Goal: Task Accomplishment & Management: Manage account settings

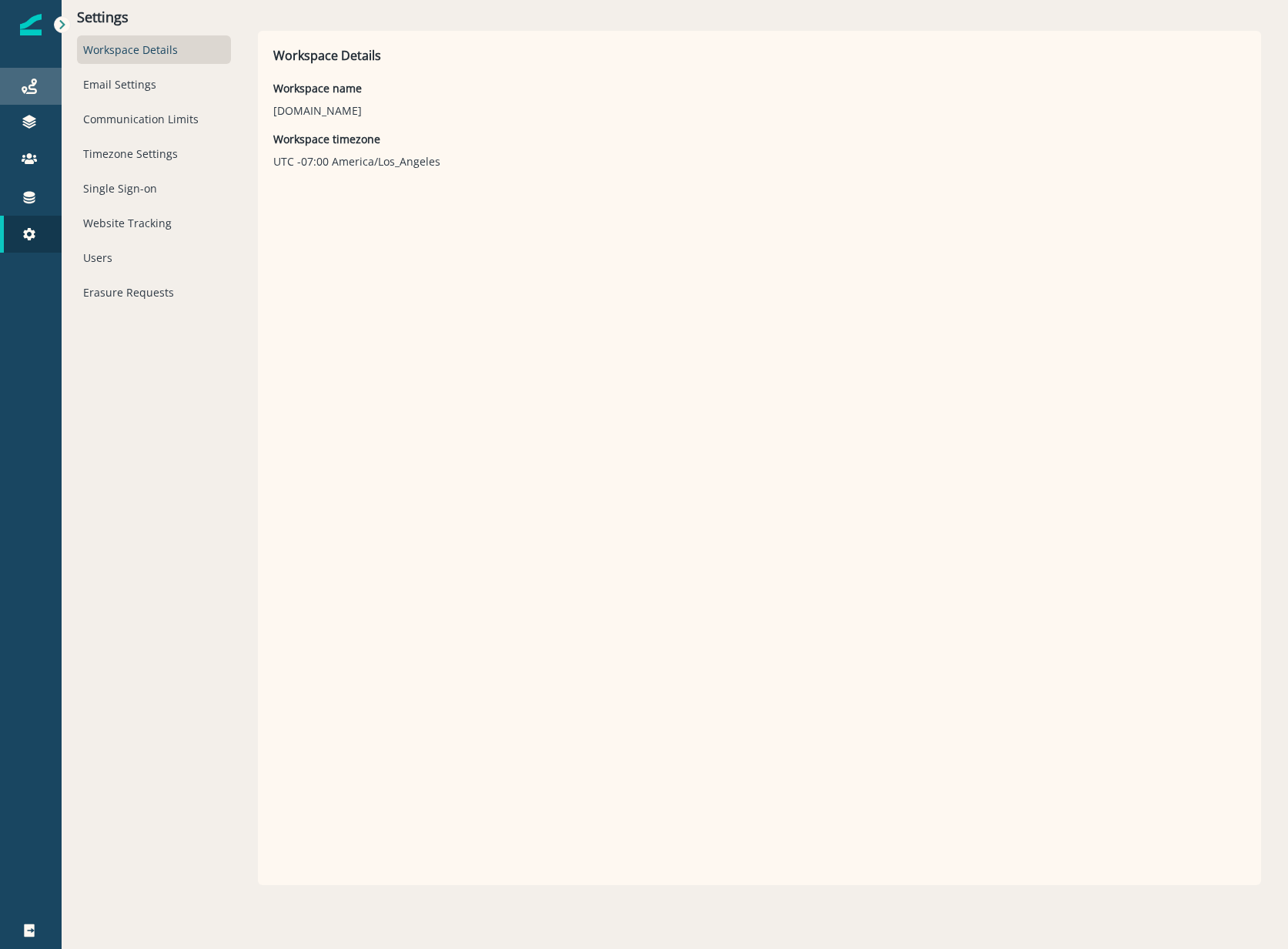
click at [40, 100] on link "Journeys" at bounding box center [31, 86] width 62 height 37
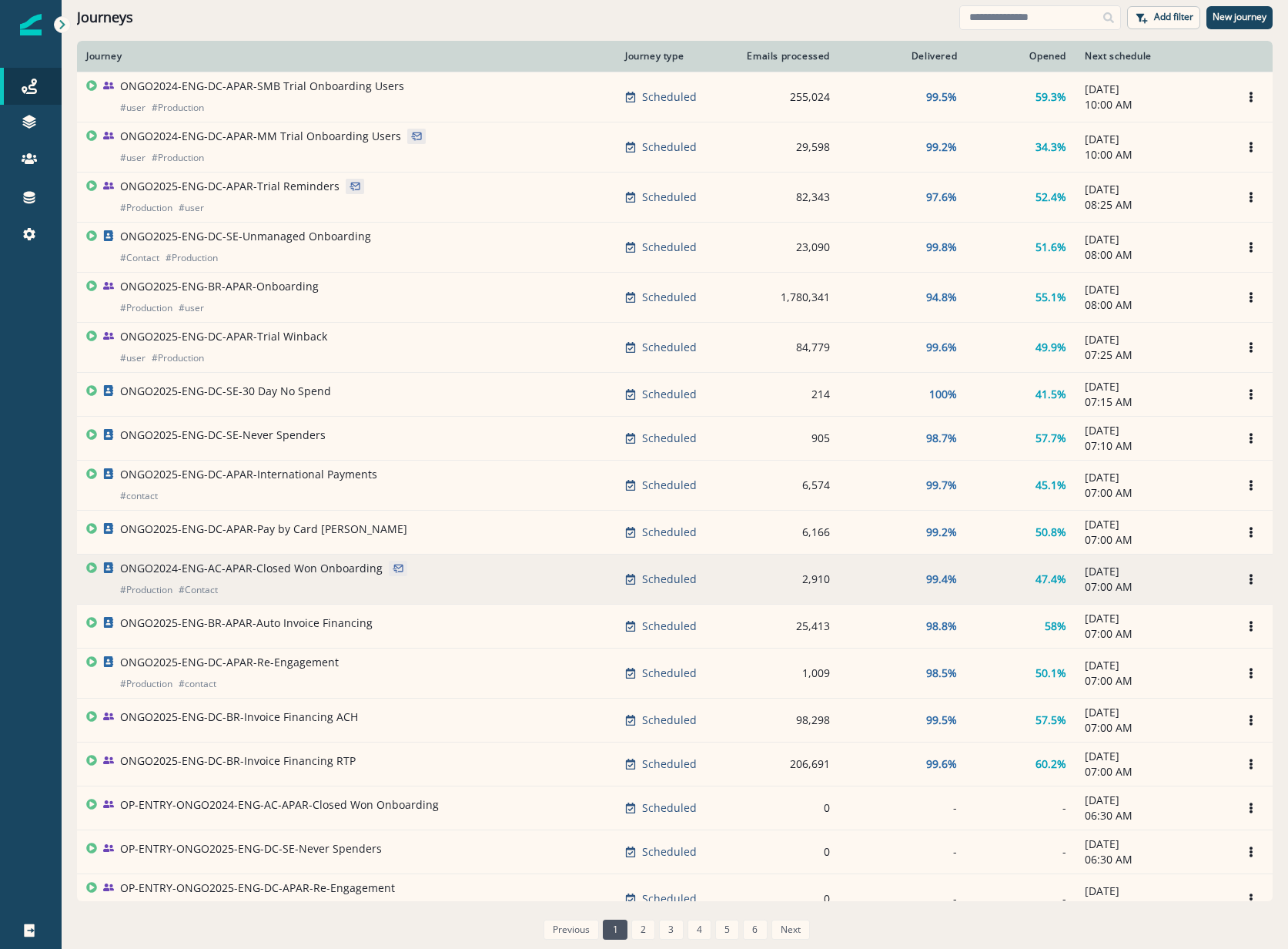
click at [316, 567] on p "ONGO2024-ENG-AC-APAR-Closed Won Onboarding" at bounding box center [251, 568] width 263 height 15
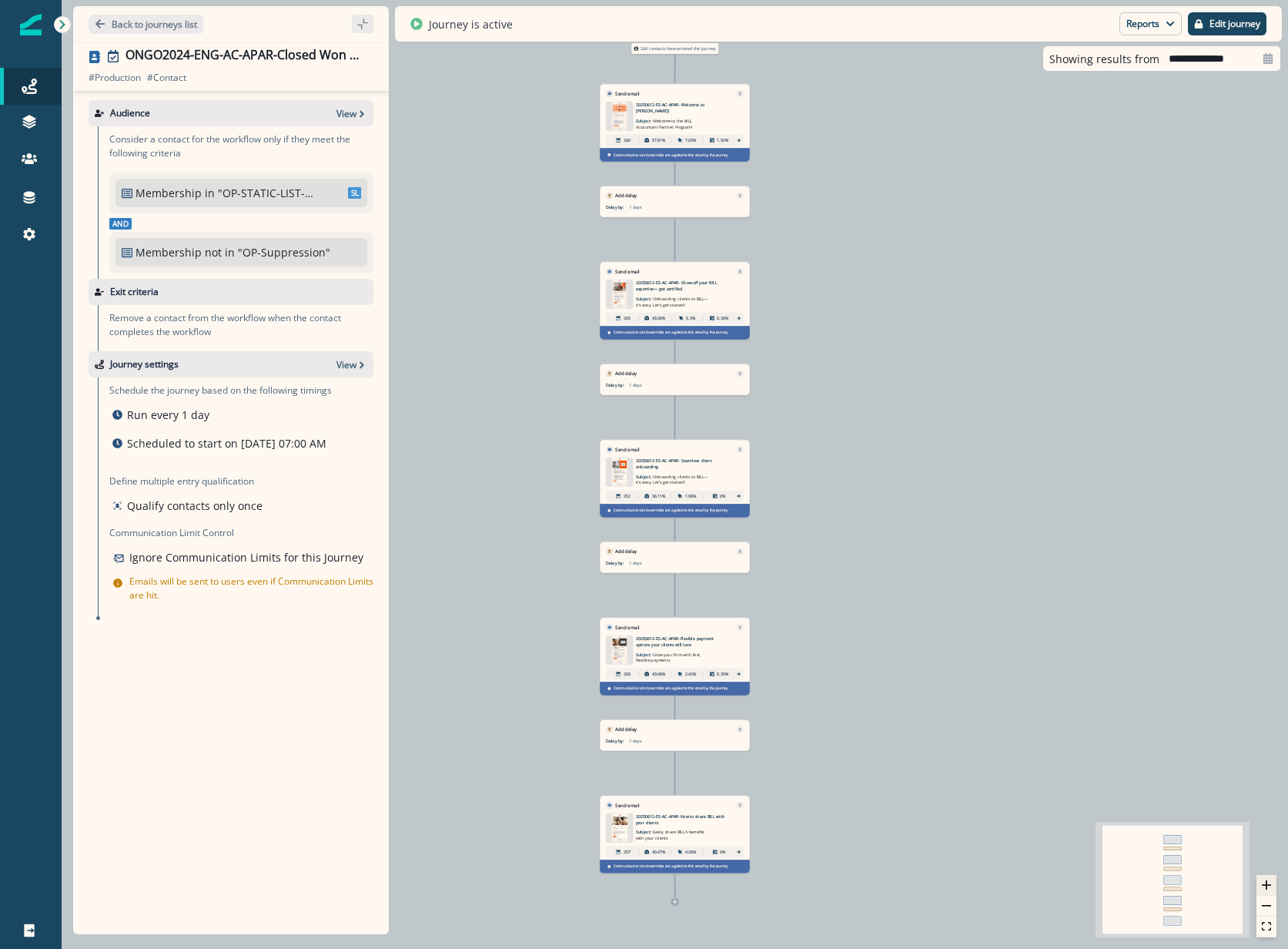
click at [1276, 883] on button "zoom in" at bounding box center [1266, 885] width 20 height 21
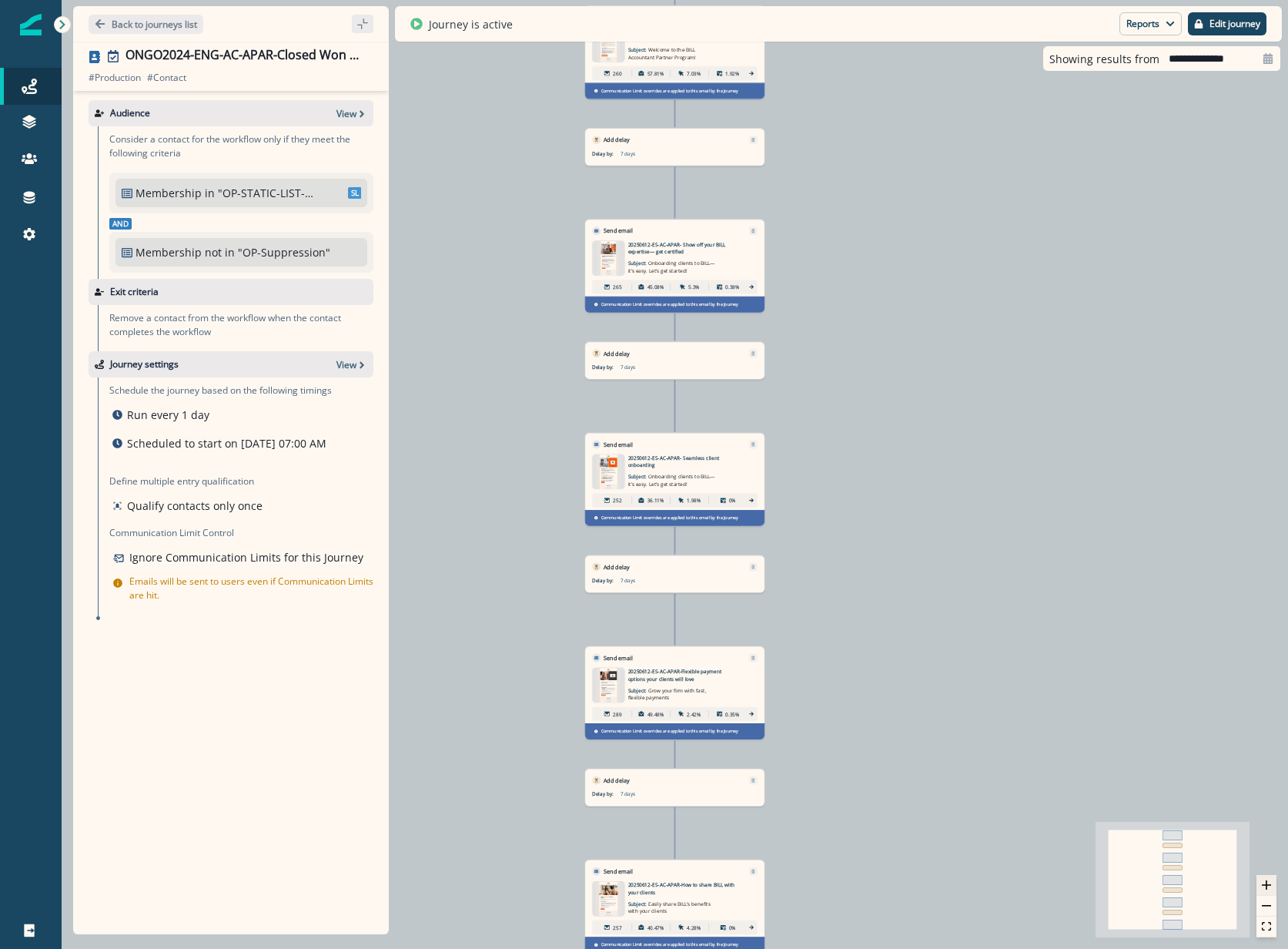
click at [1276, 883] on button "zoom in" at bounding box center [1266, 885] width 20 height 21
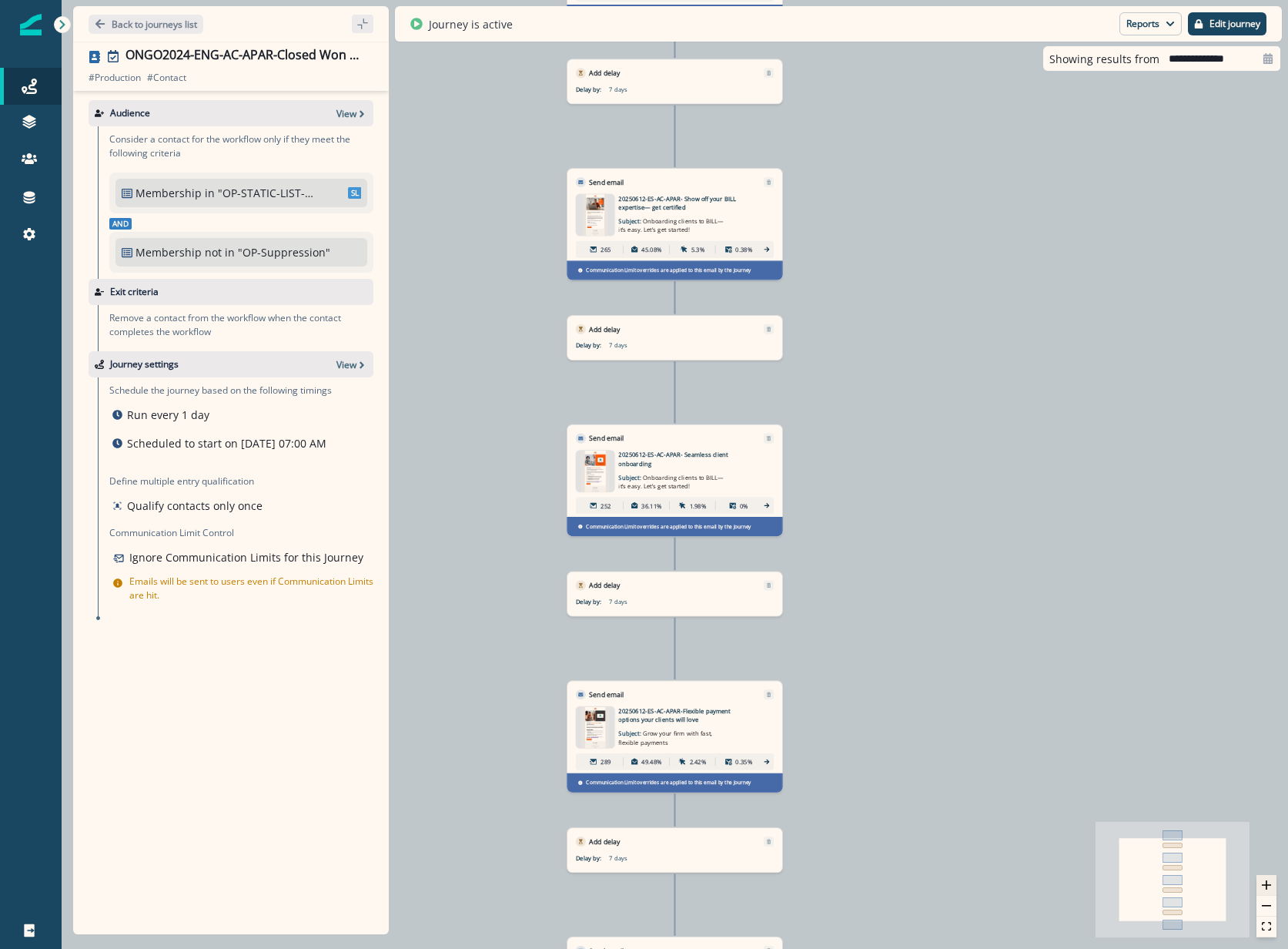
click at [1276, 883] on button "zoom in" at bounding box center [1266, 885] width 20 height 21
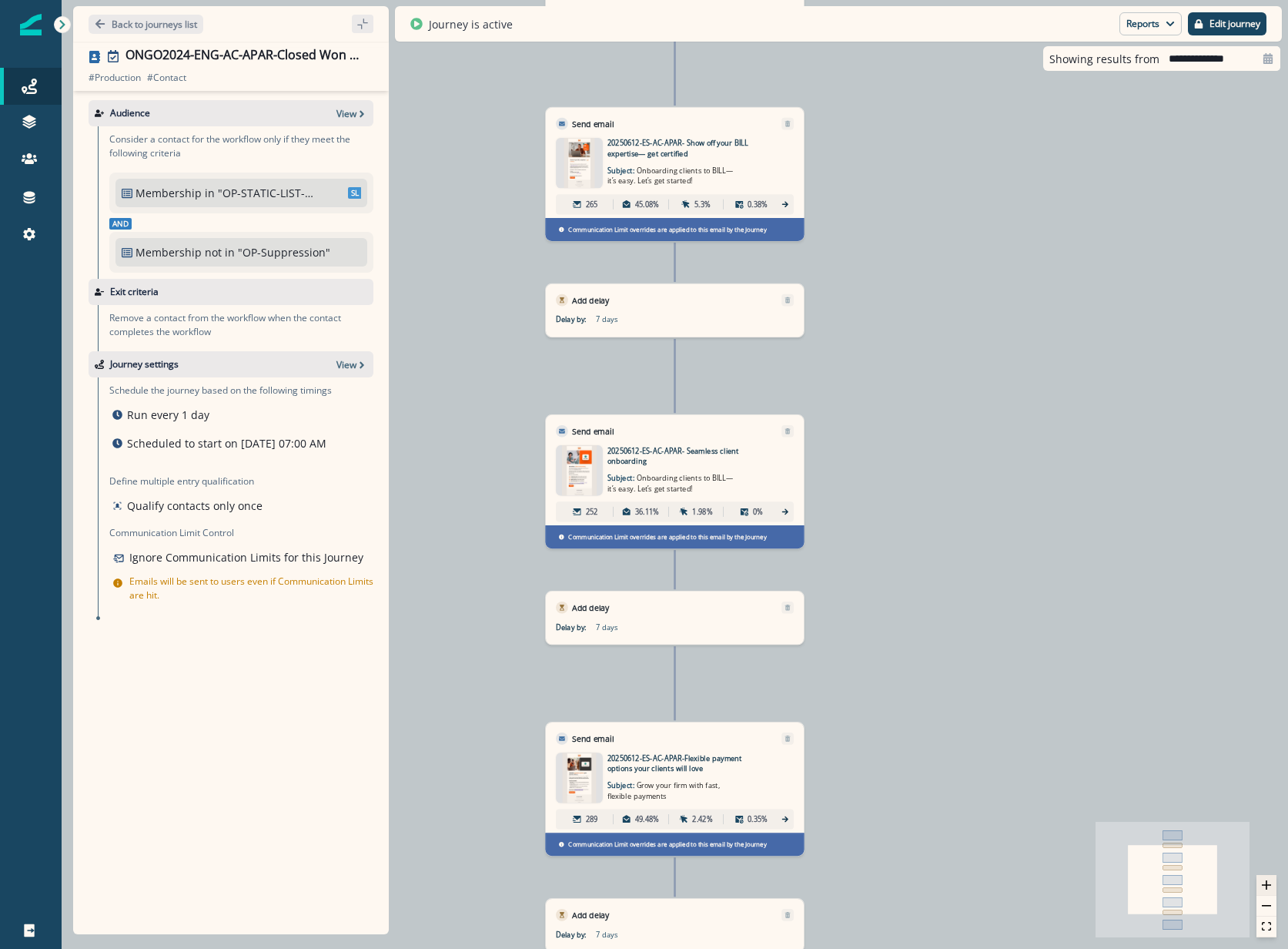
click at [1276, 883] on button "zoom in" at bounding box center [1266, 885] width 20 height 21
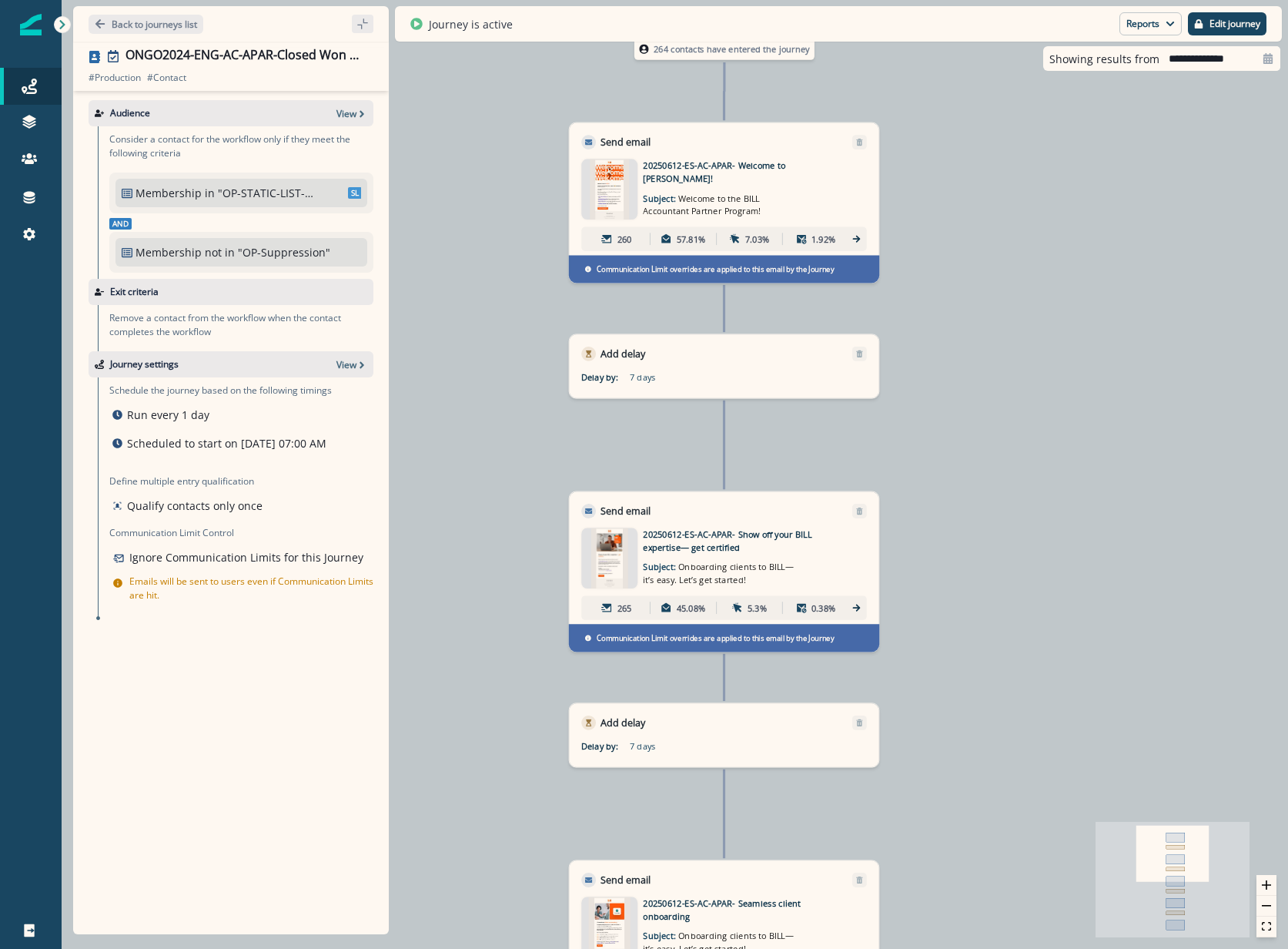
drag, startPoint x: 1041, startPoint y: 602, endPoint x: 1065, endPoint y: 854, distance: 253.1
click at [1065, 854] on div "264 contacts have entered the journey Send email Email asset changed, journey r…" at bounding box center [675, 474] width 1227 height 949
click at [1078, 278] on div "264 contacts have entered the journey Send email Email asset changed, journey r…" at bounding box center [675, 474] width 1227 height 949
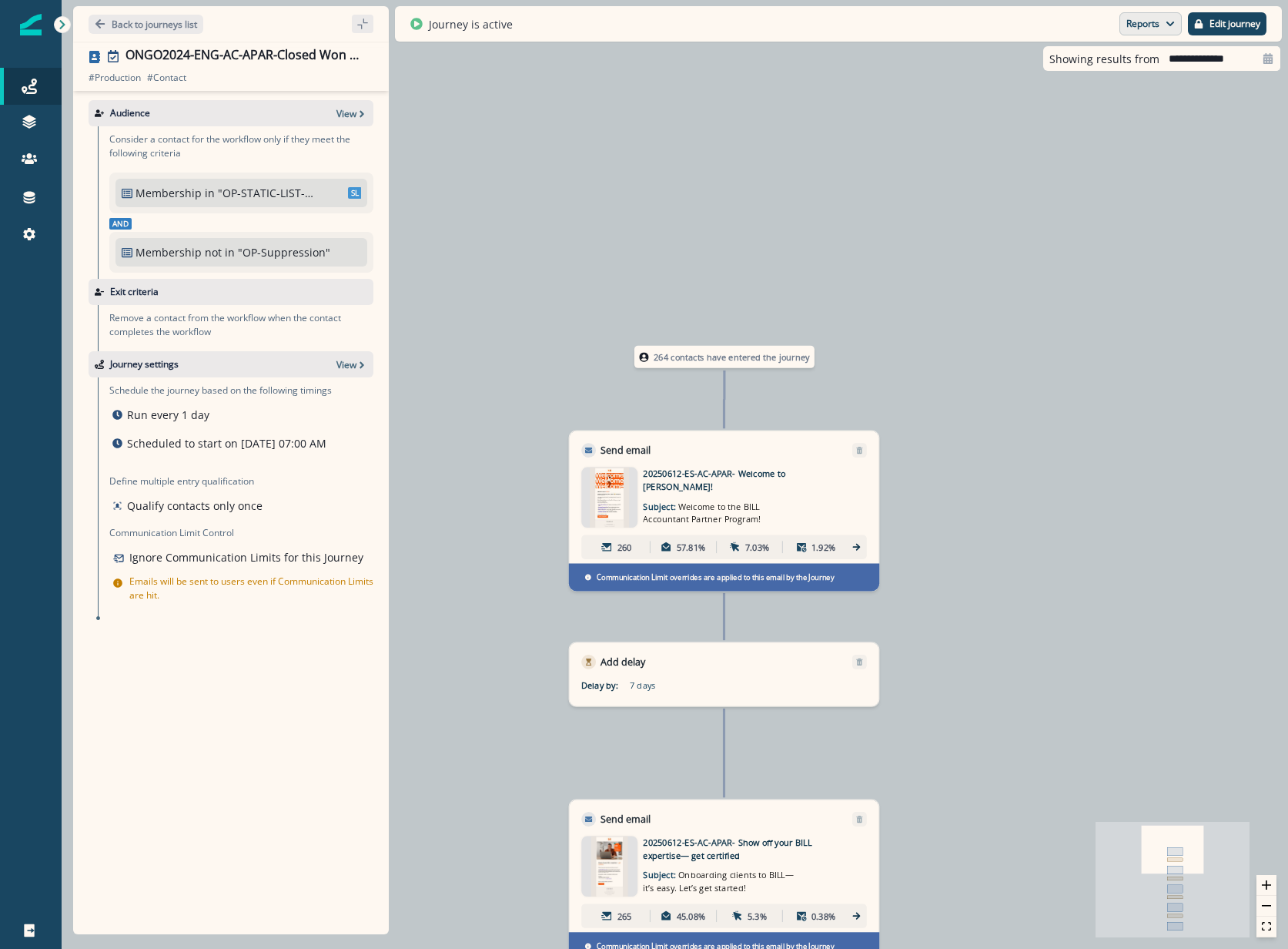
click at [1149, 28] on button "Reports" at bounding box center [1151, 24] width 62 height 23
click at [1099, 60] on p "Email Report" at bounding box center [1068, 62] width 74 height 18
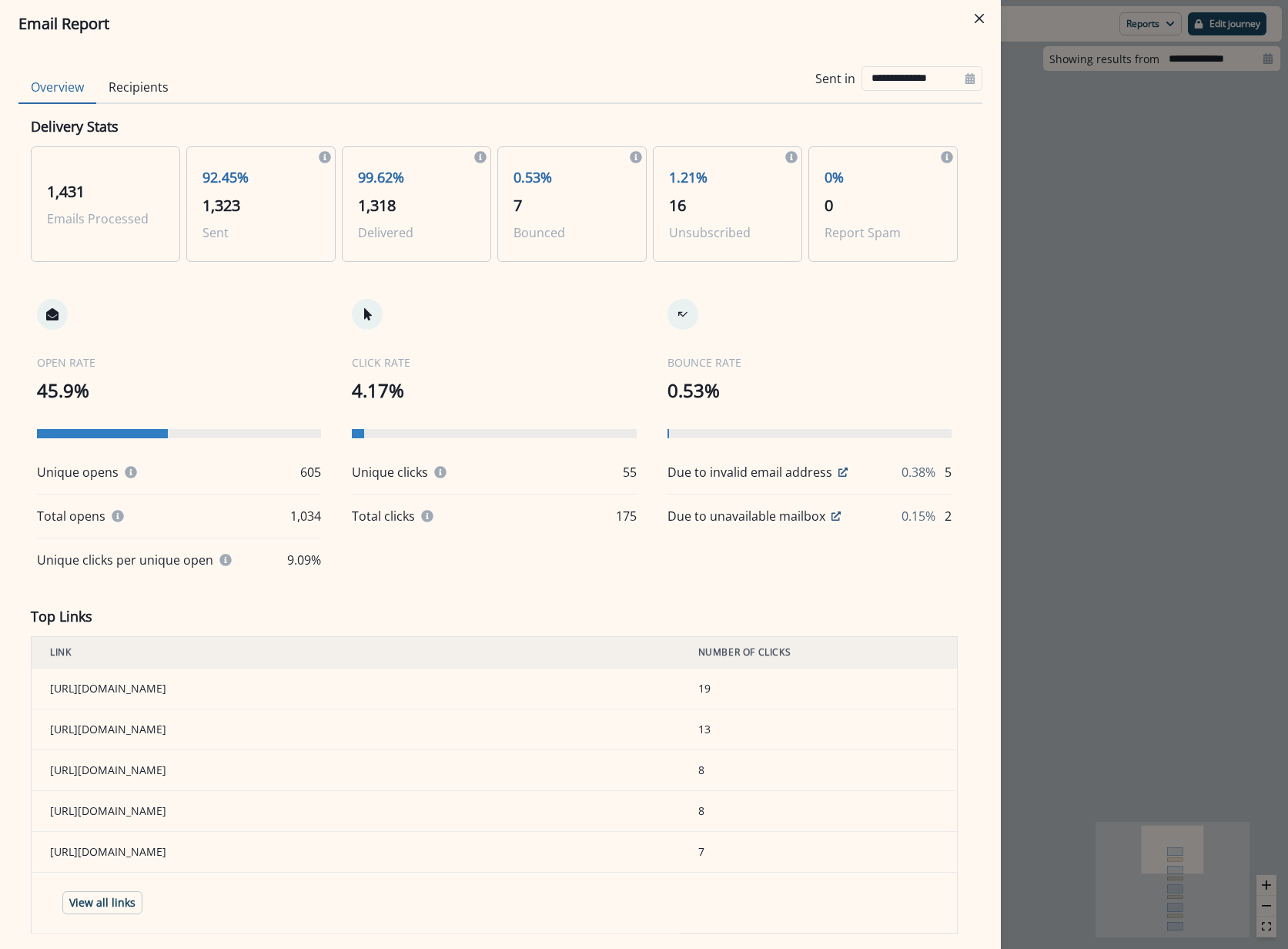
click at [112, 69] on div "**********" at bounding box center [500, 77] width 964 height 49
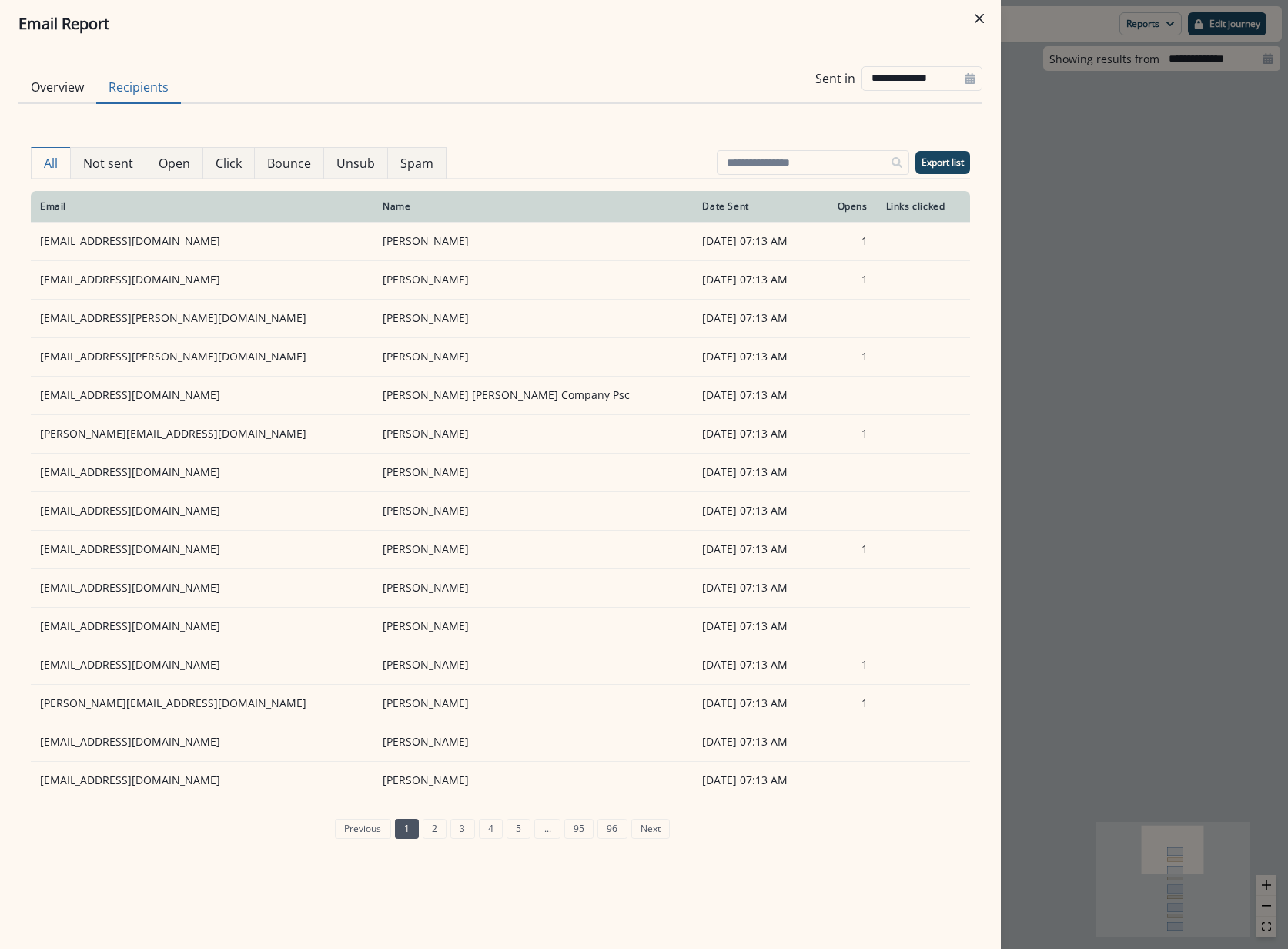
click at [127, 88] on button "Recipients" at bounding box center [138, 88] width 85 height 32
click at [121, 161] on p "Not sent" at bounding box center [108, 162] width 50 height 18
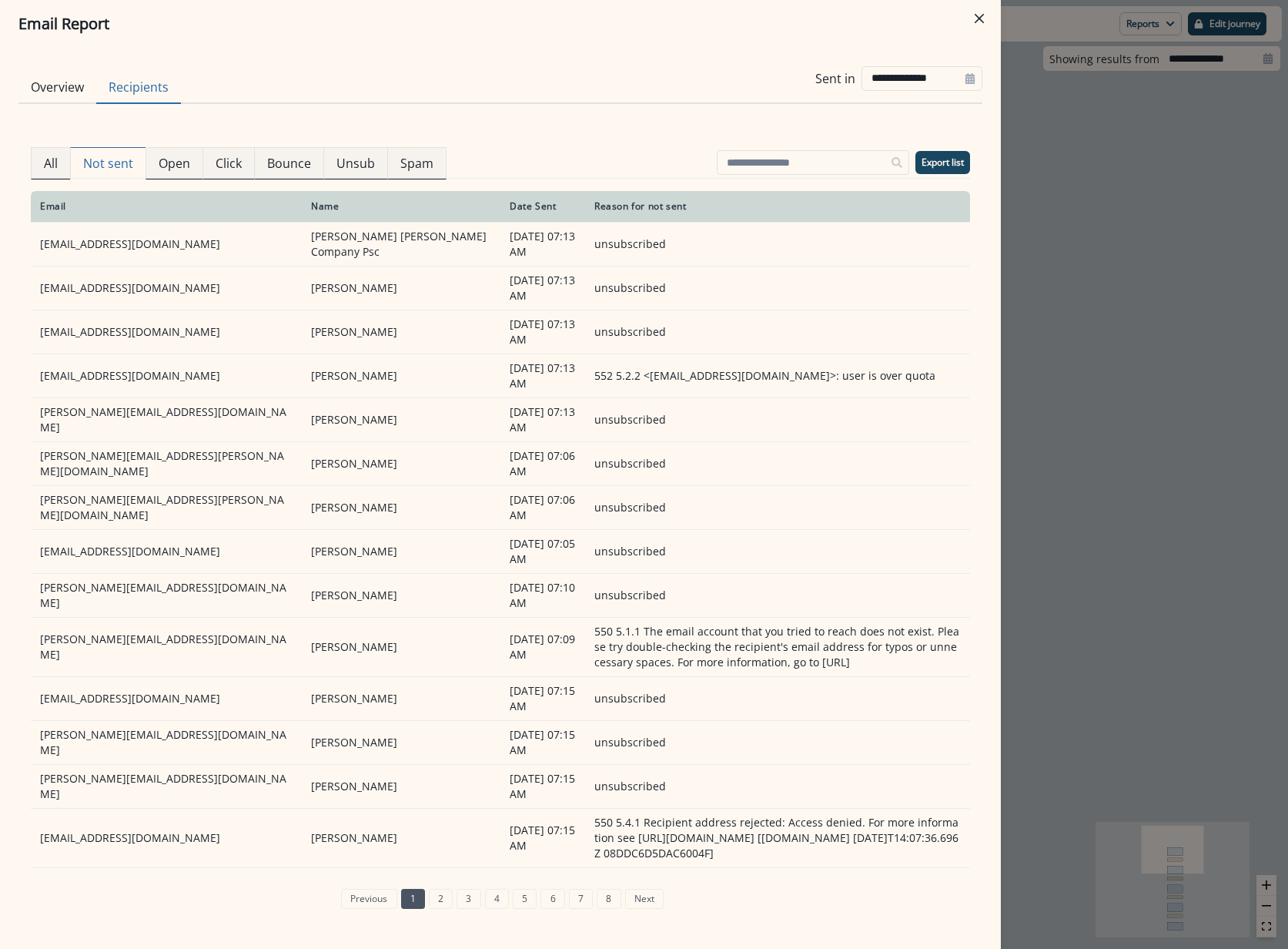
click at [998, 32] on header "Email Report" at bounding box center [500, 24] width 1001 height 48
click at [984, 21] on button "Close" at bounding box center [980, 18] width 25 height 25
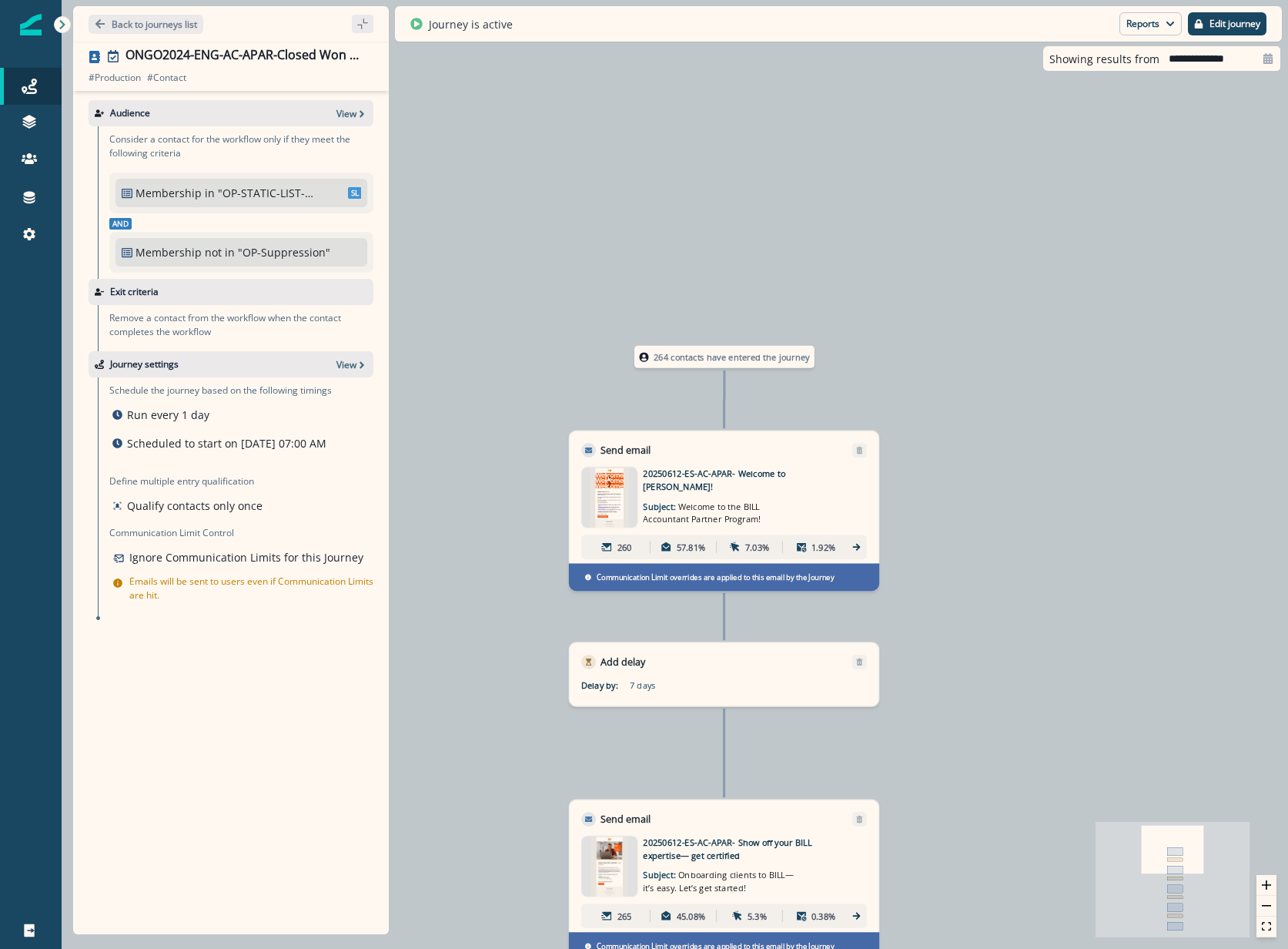
click at [804, 499] on div "20250612-ES-AC-APAR- Welcome to [PERSON_NAME]! Subject: Welcome to the BILL Acc…" at bounding box center [742, 498] width 199 height 61
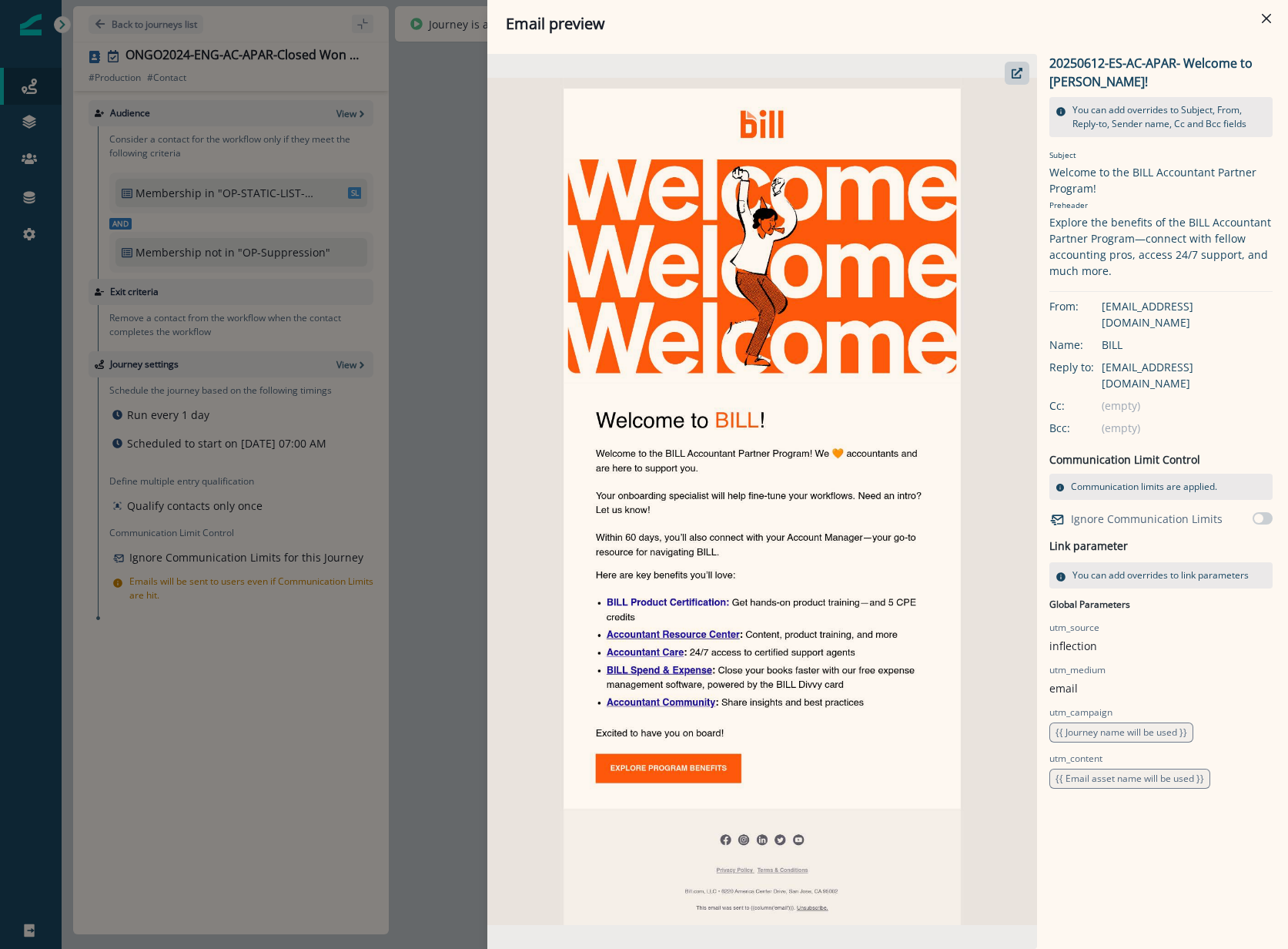
drag, startPoint x: 485, startPoint y: 90, endPoint x: 503, endPoint y: 80, distance: 20.6
click at [485, 90] on div "Email preview 20250612-ES-AC-APAR- Welcome to [PERSON_NAME]! You can add overri…" at bounding box center [644, 474] width 1288 height 949
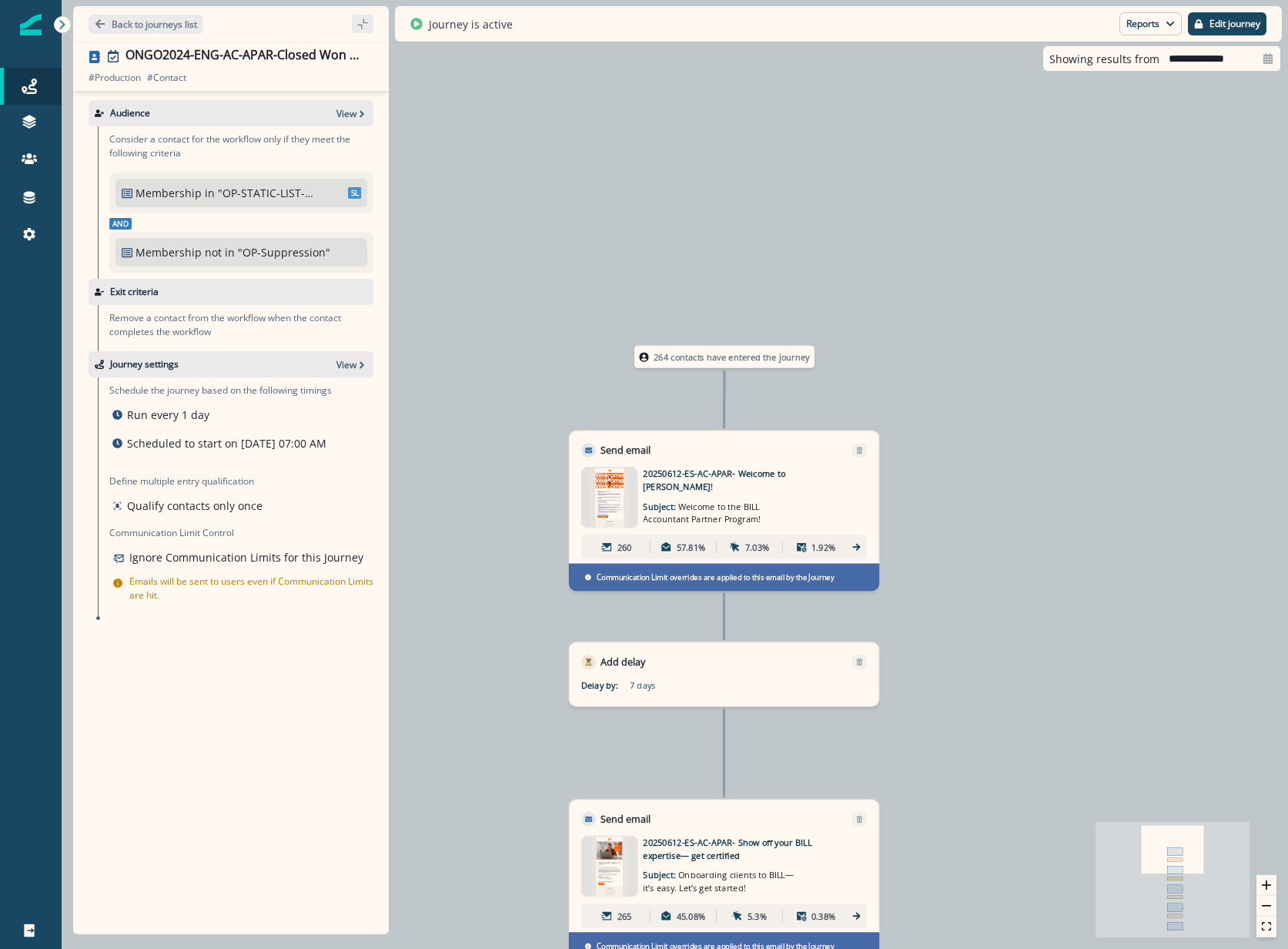
click at [666, 89] on div "264 contacts have entered the journey Send email Email asset changed, journey r…" at bounding box center [675, 474] width 1227 height 949
